Goal: Find specific page/section: Find specific page/section

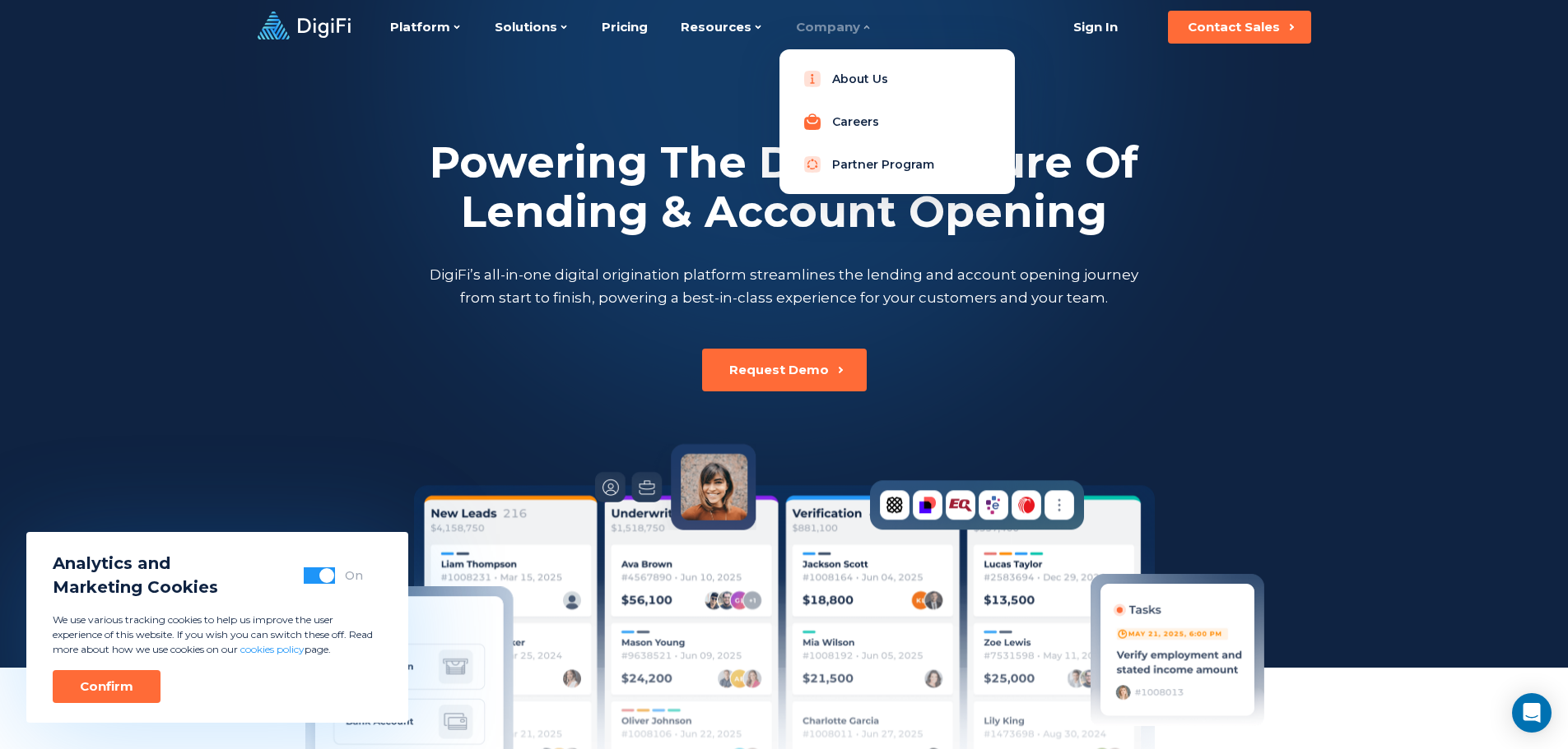
click at [849, 120] on link "Careers" at bounding box center [897, 121] width 209 height 33
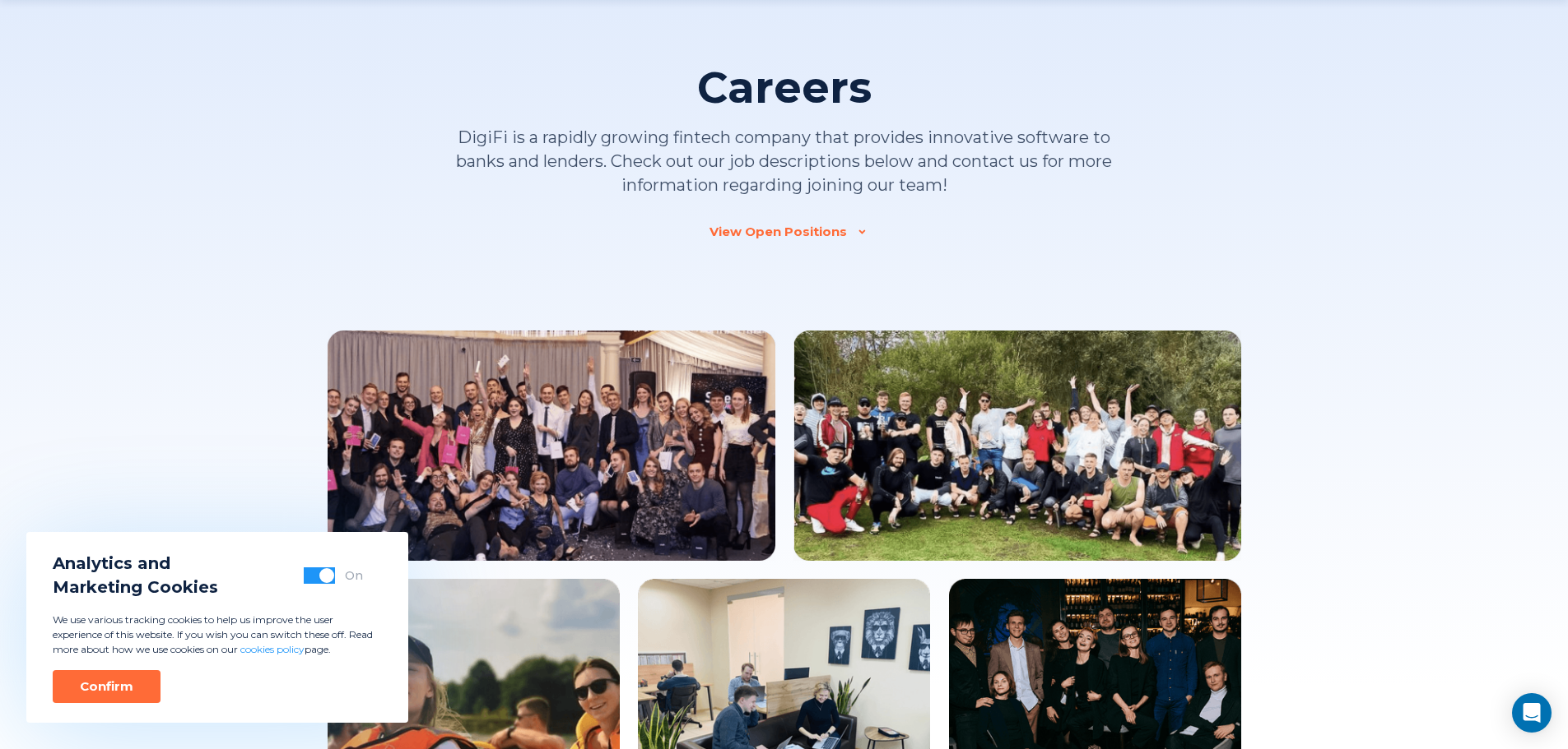
scroll to position [165, 0]
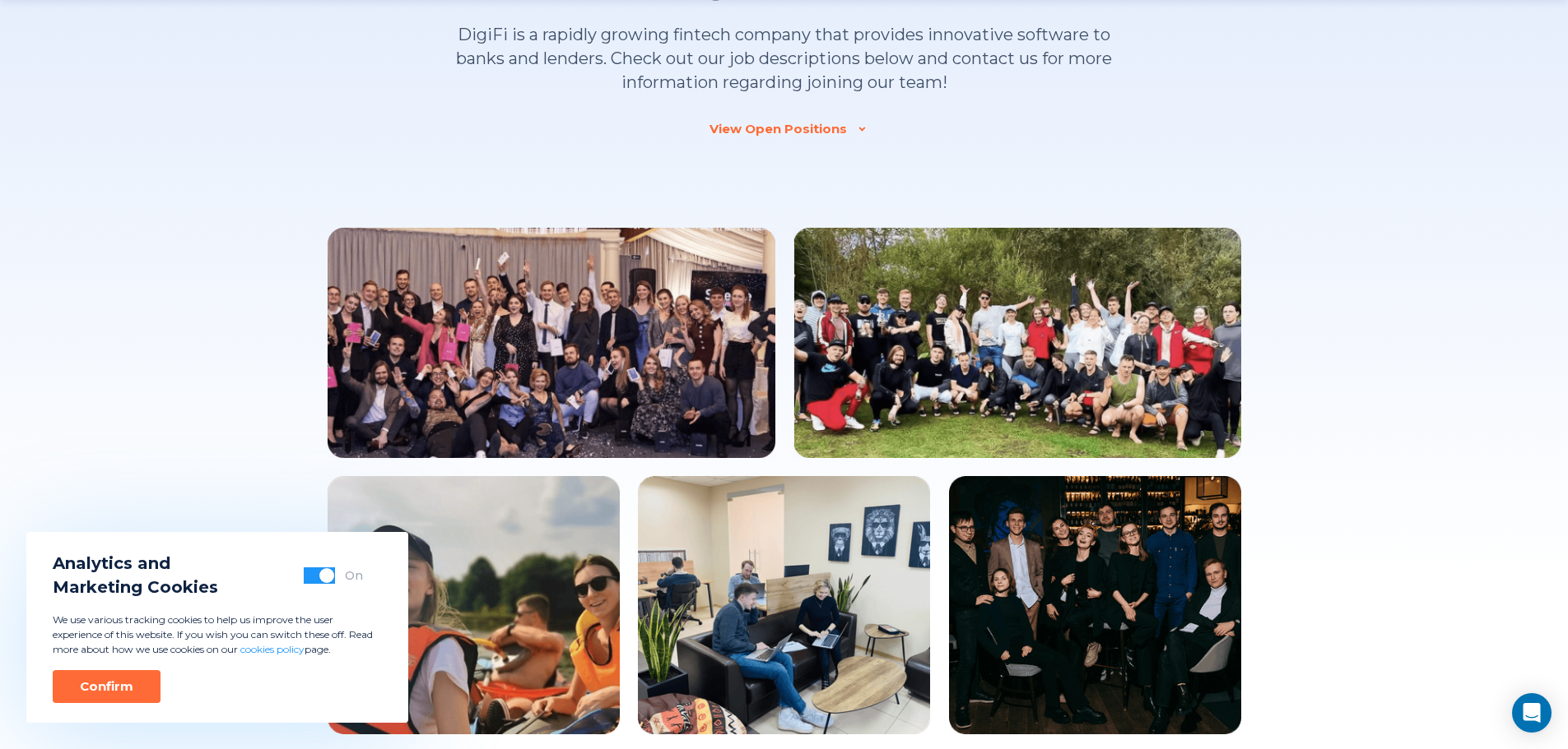
click at [826, 123] on div "View Open Positions" at bounding box center [778, 129] width 138 height 16
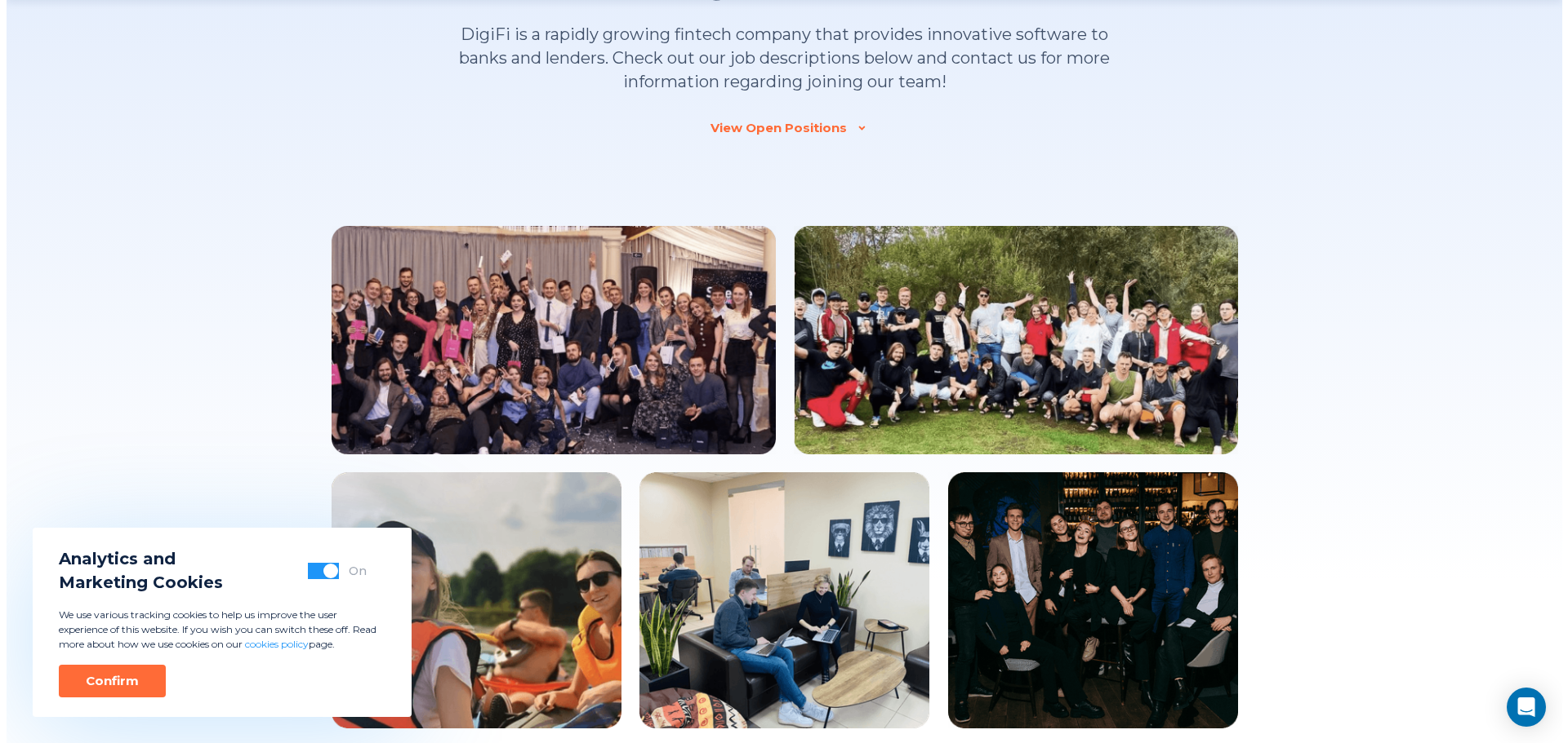
scroll to position [1538, 0]
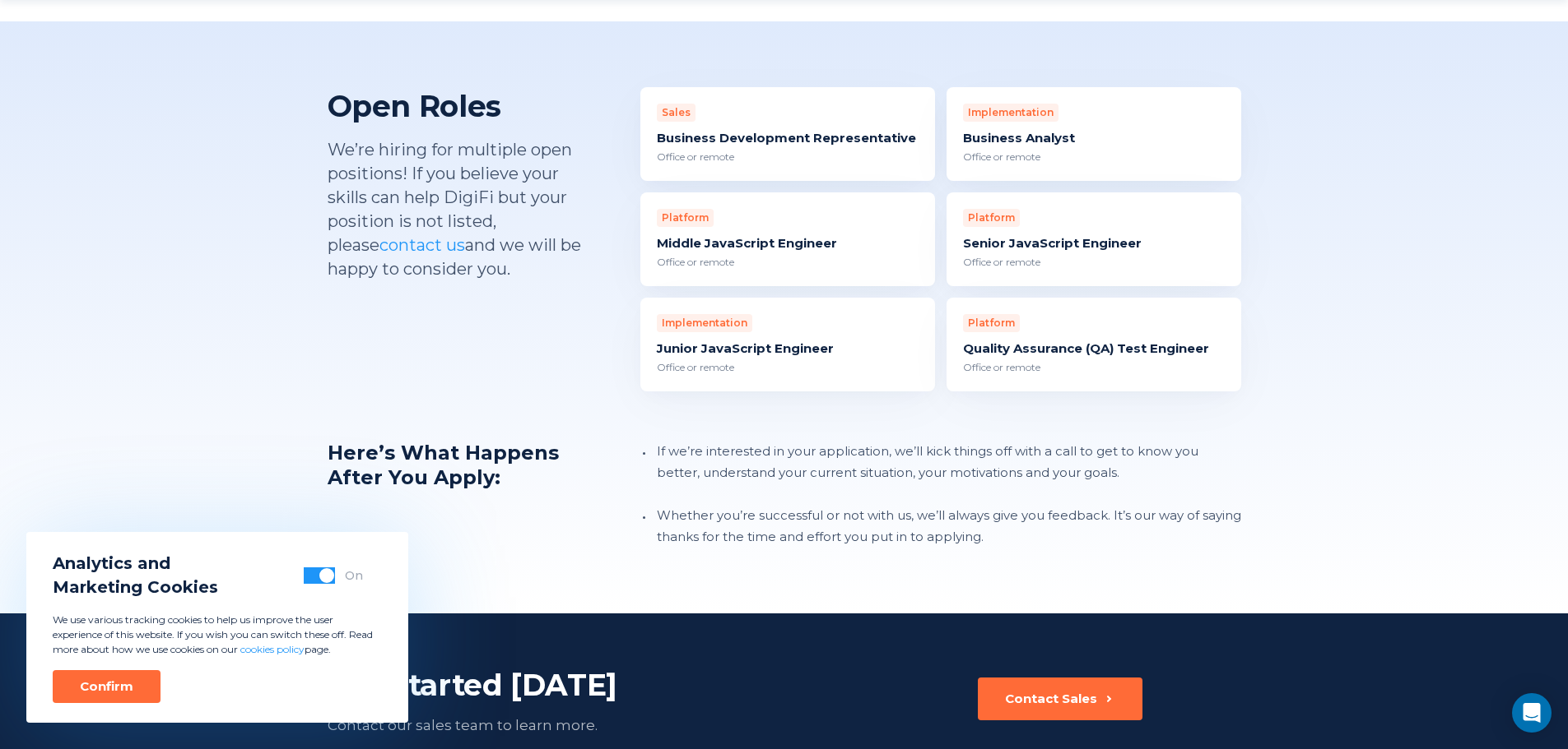
click at [773, 341] on div "Junior JavaScript Engineer" at bounding box center [787, 349] width 262 height 16
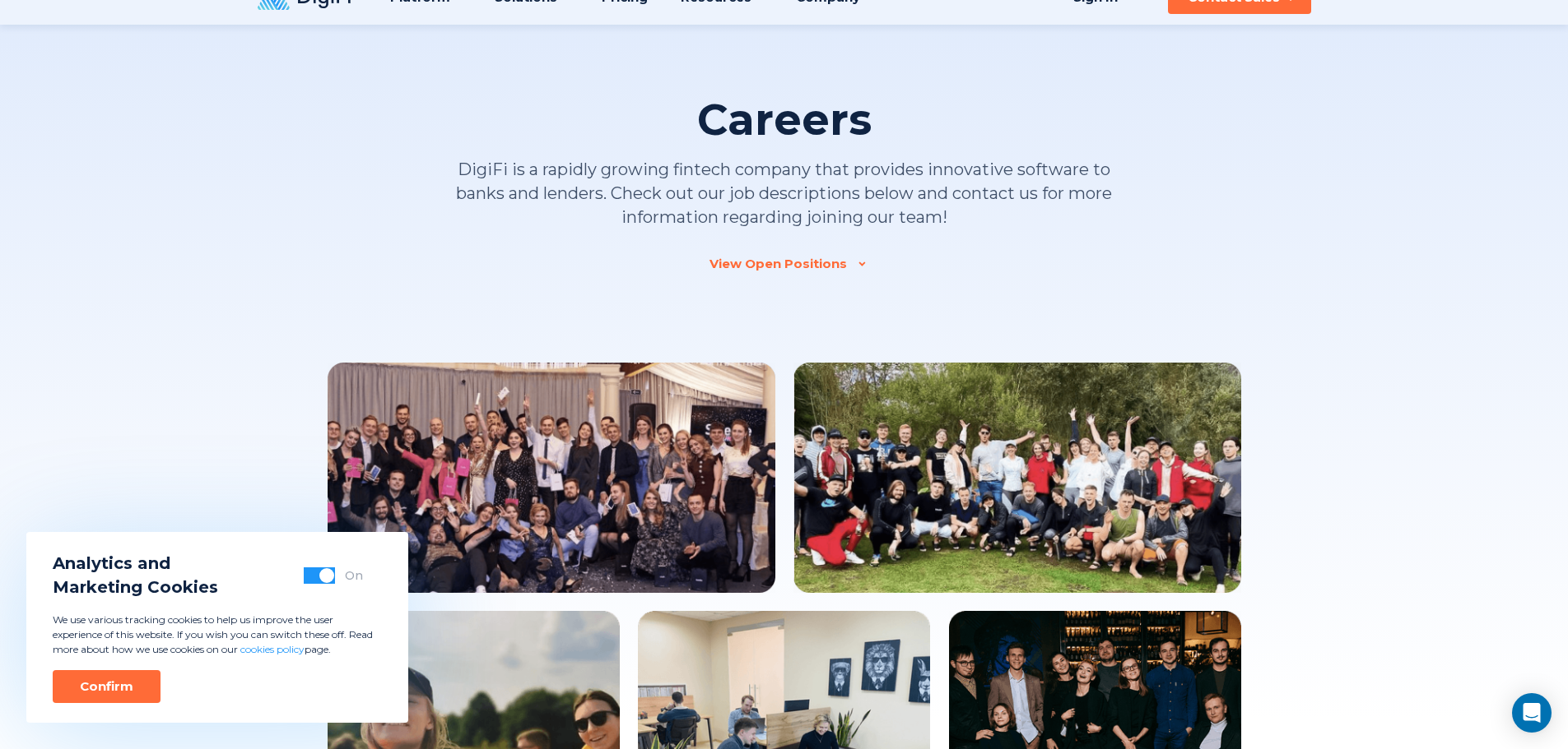
scroll to position [0, 0]
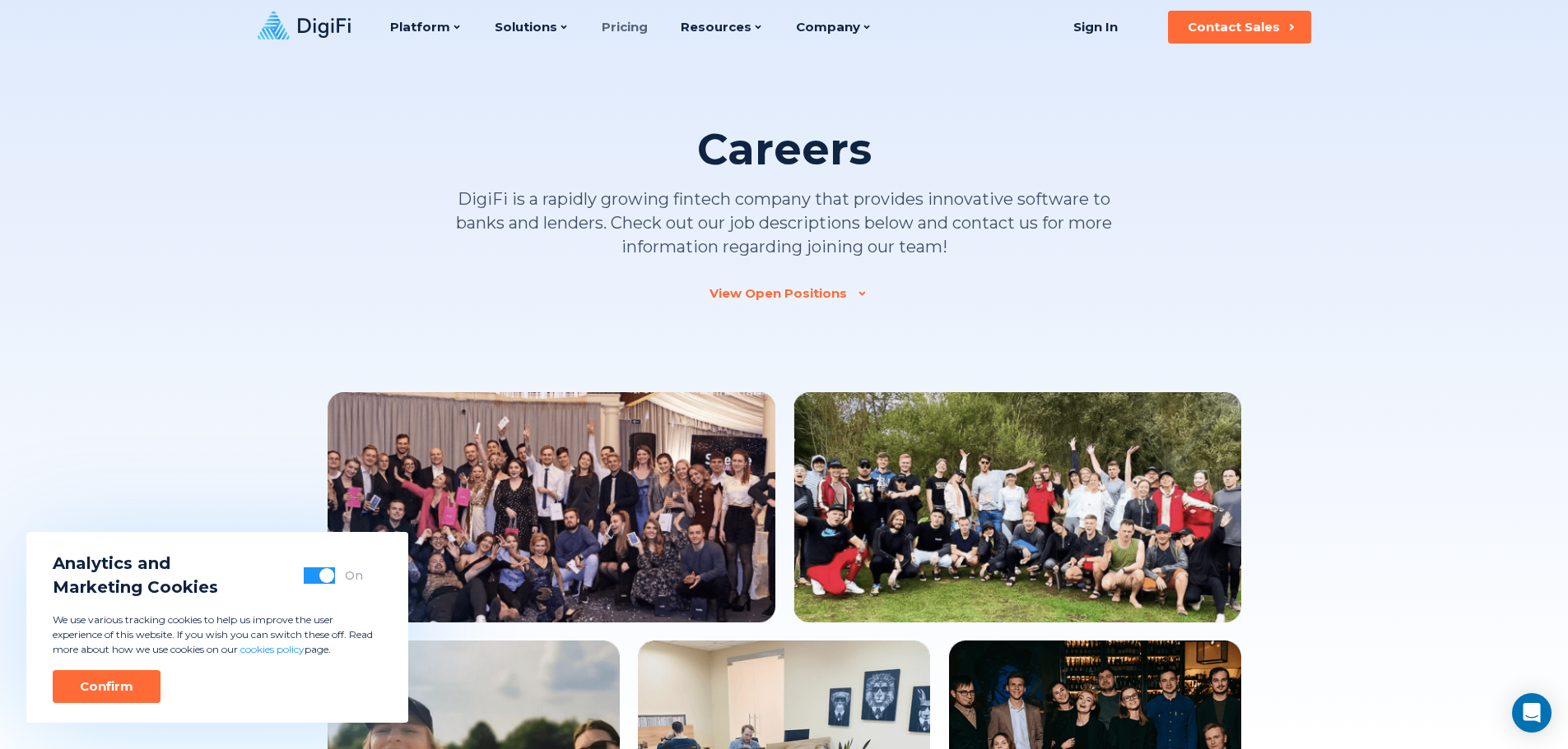
click at [624, 34] on link "Pricing" at bounding box center [624, 27] width 46 height 54
